Goal: Find specific page/section

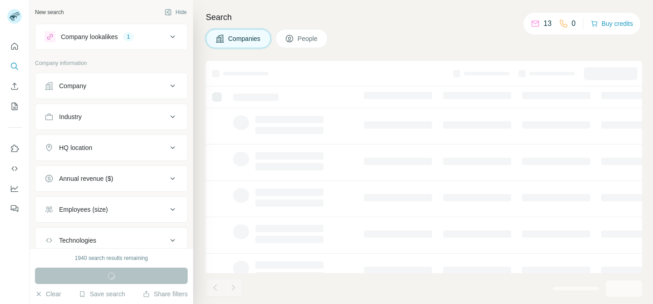
click at [433, 36] on div "Companies People" at bounding box center [424, 38] width 437 height 19
